Goal: Find specific page/section

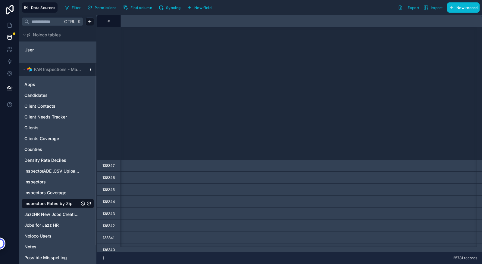
scroll to position [209, 494]
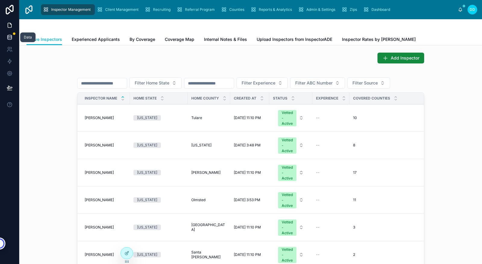
click at [11, 38] on icon at bounding box center [10, 37] width 4 height 2
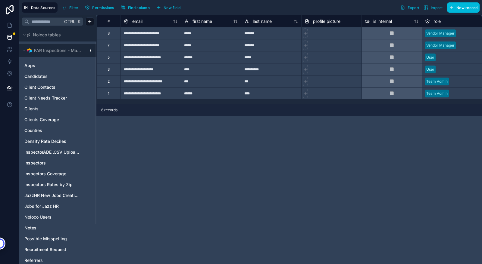
scroll to position [19, 0]
click at [50, 183] on span "Inspectors Rates by Zip" at bounding box center [48, 185] width 48 height 6
